Goal: Task Accomplishment & Management: Use online tool/utility

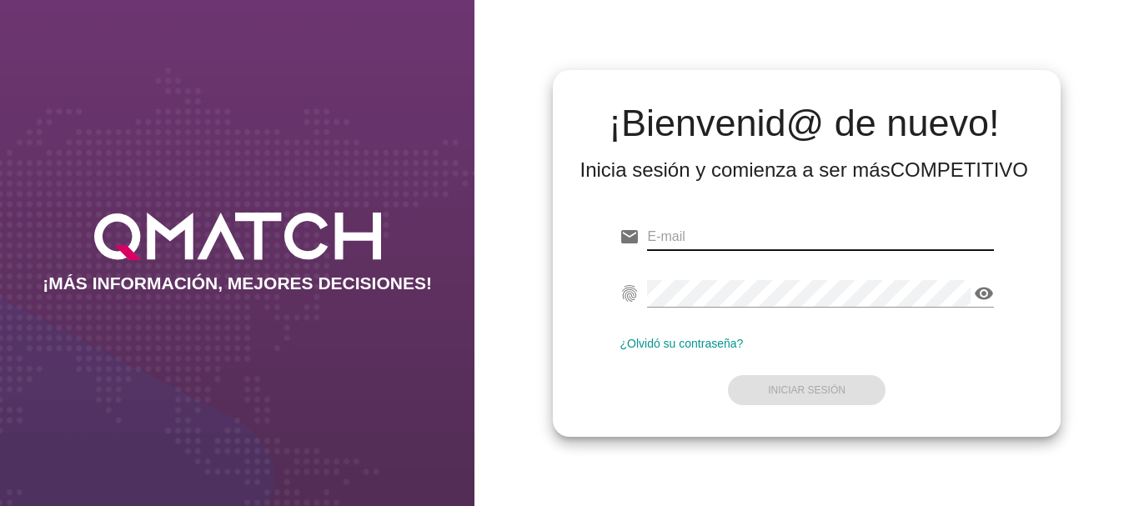
click at [665, 227] on input "email" at bounding box center [820, 236] width 346 height 27
type input "[EMAIL_ADDRESS][PERSON_NAME][DOMAIN_NAME]"
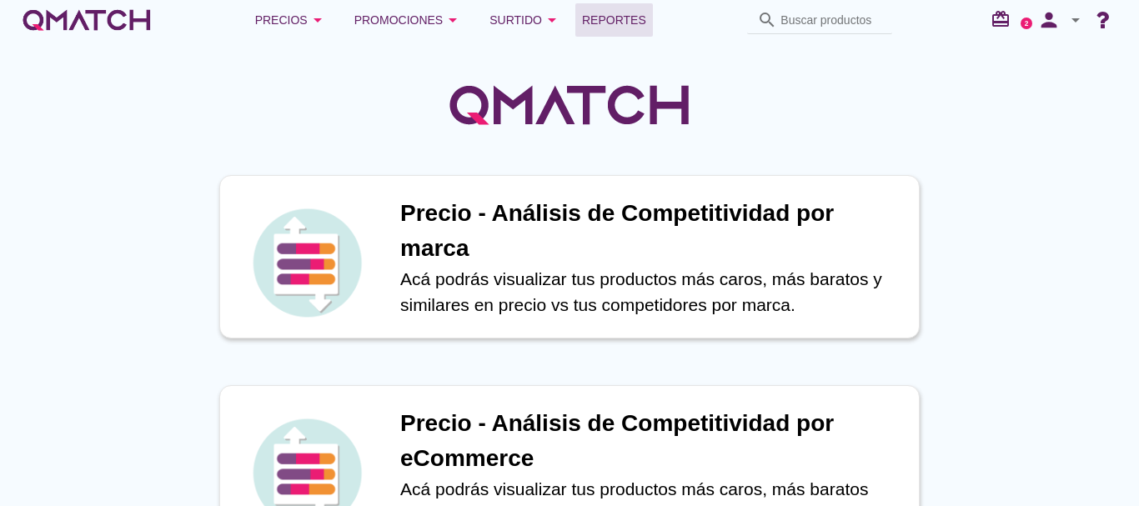
click at [629, 18] on span "Reportes" at bounding box center [614, 20] width 64 height 20
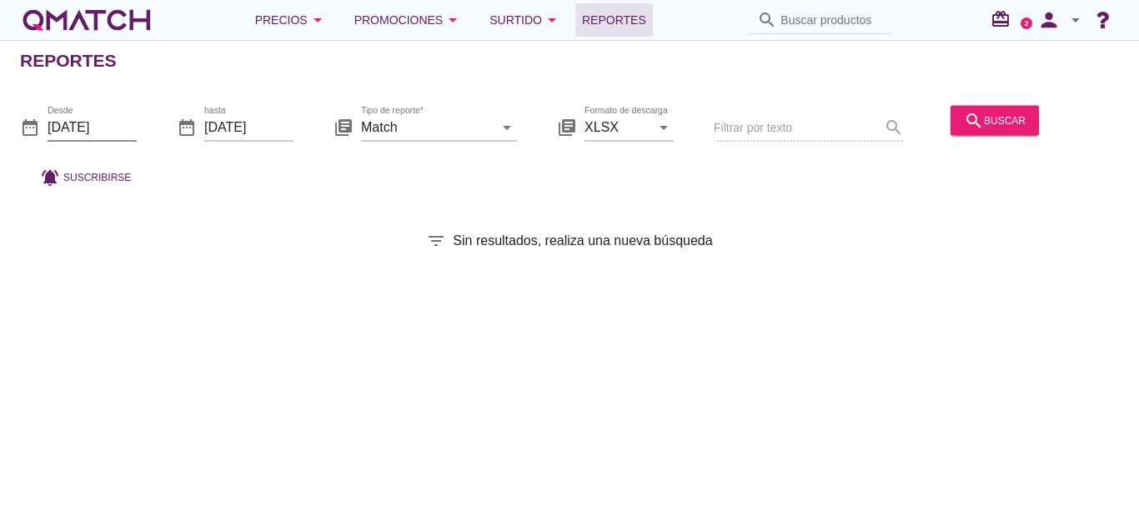
click at [97, 124] on input "[DATE]" at bounding box center [92, 126] width 89 height 27
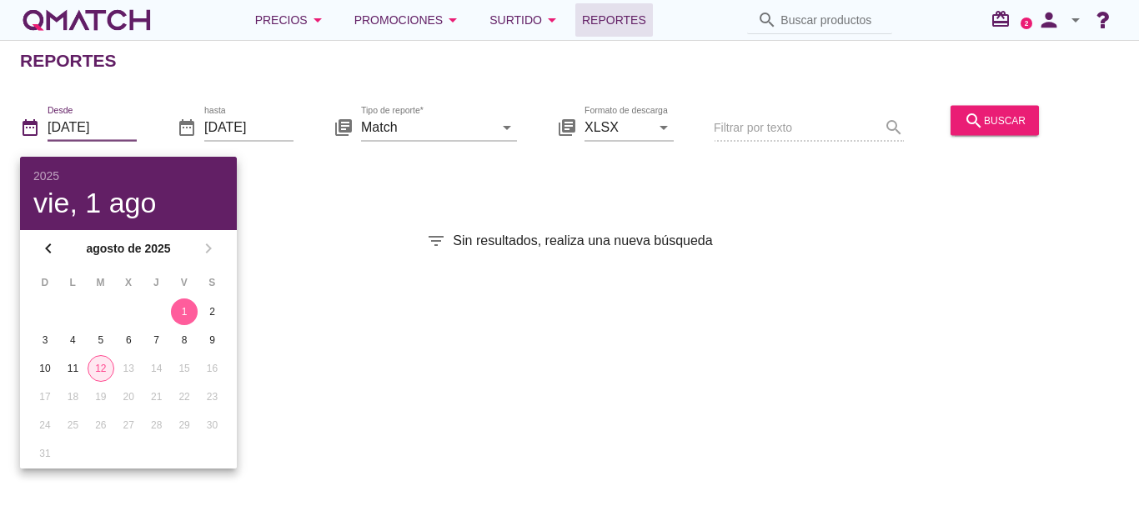
click at [98, 373] on div "12" at bounding box center [100, 368] width 25 height 15
type input "[DATE]"
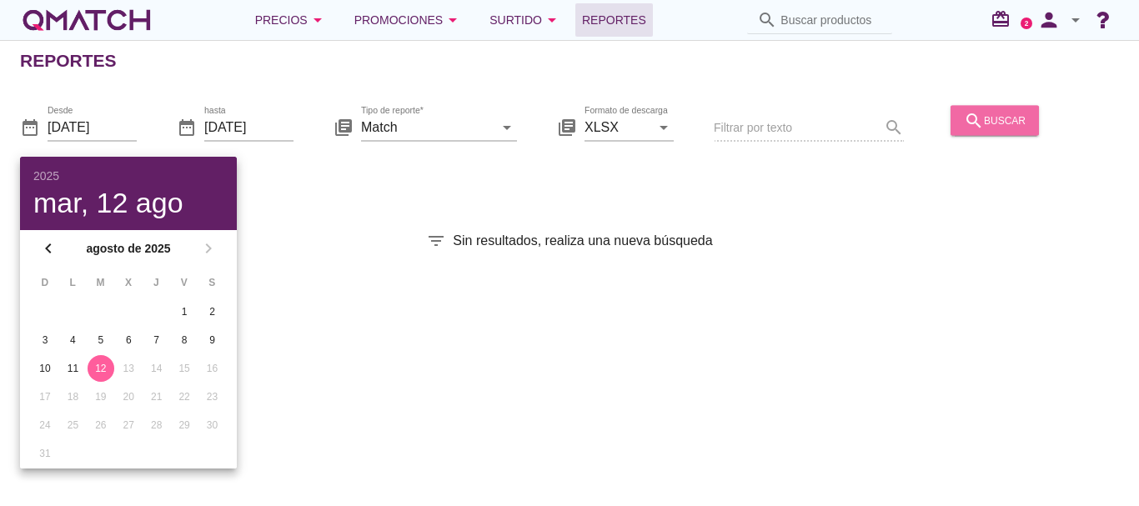
click at [1007, 117] on div "search buscar" at bounding box center [995, 120] width 62 height 20
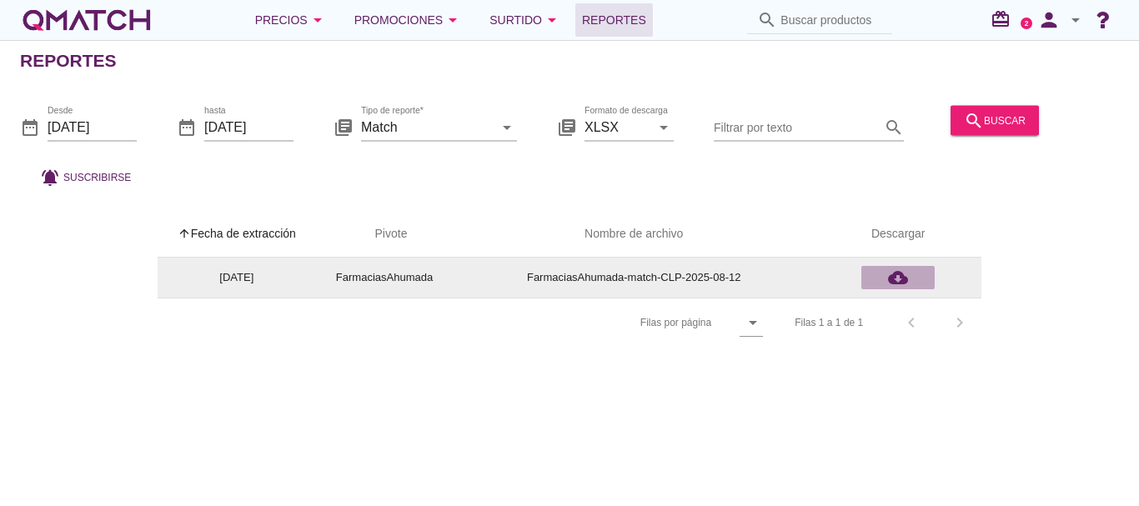
click at [900, 278] on icon "cloud_download" at bounding box center [898, 278] width 20 height 20
